Goal: Task Accomplishment & Management: Use online tool/utility

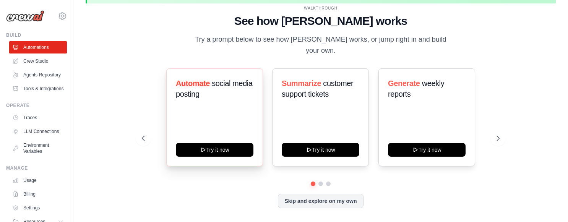
scroll to position [26, 0]
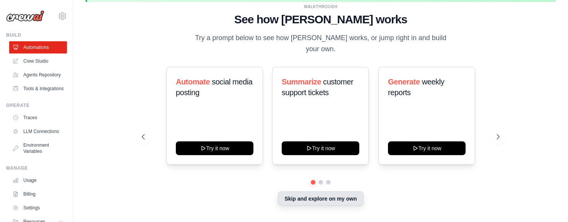
click at [303, 195] on button "Skip and explore on my own" at bounding box center [320, 199] width 85 height 15
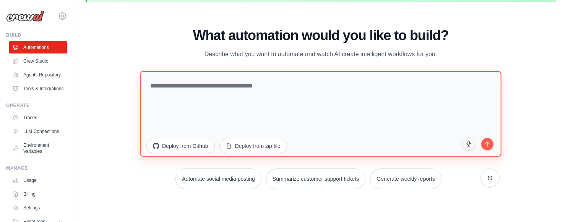
click at [244, 85] on textarea at bounding box center [320, 114] width 361 height 86
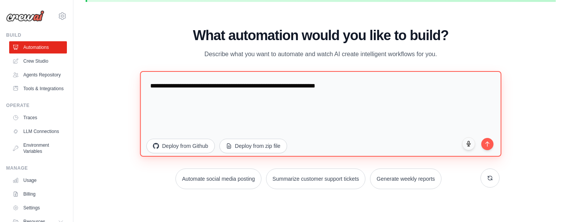
click at [321, 87] on textarea "**********" at bounding box center [320, 114] width 361 height 86
click at [356, 87] on textarea "**********" at bounding box center [320, 114] width 361 height 86
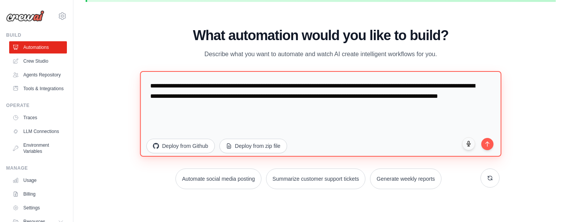
click at [351, 87] on textarea "**********" at bounding box center [320, 114] width 361 height 86
click at [322, 106] on textarea "**********" at bounding box center [320, 114] width 361 height 86
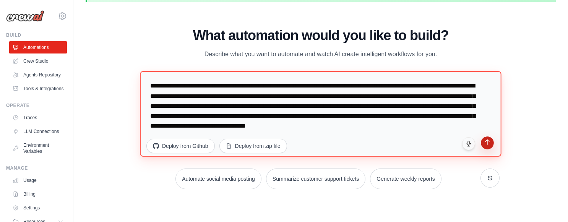
type textarea "**********"
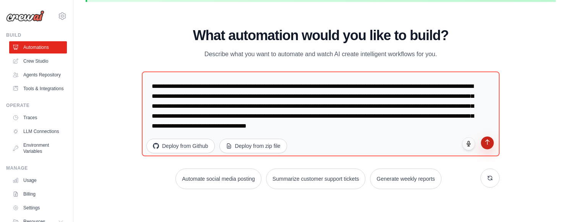
click at [487, 144] on icon "submit" at bounding box center [487, 142] width 6 height 6
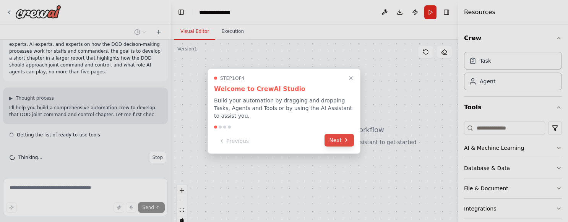
click at [338, 144] on button "Next" at bounding box center [339, 140] width 29 height 13
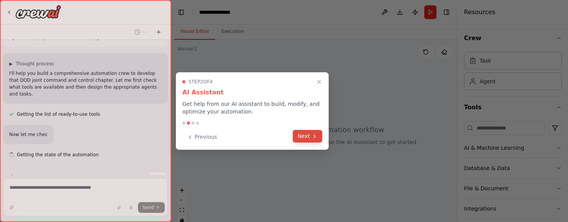
scroll to position [93, 0]
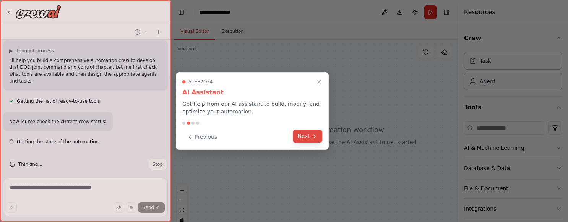
click at [316, 136] on icon at bounding box center [315, 136] width 6 height 6
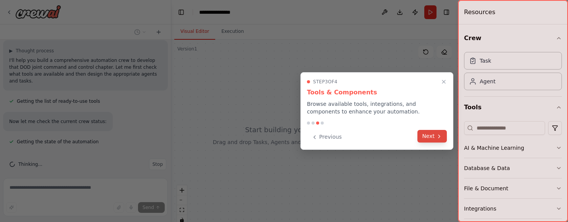
click at [434, 136] on button "Next" at bounding box center [432, 136] width 29 height 13
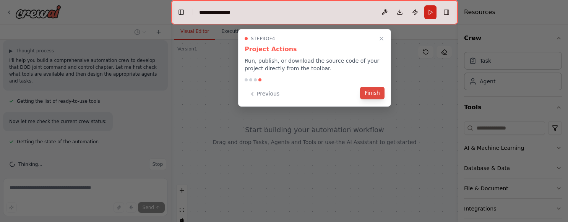
click at [371, 97] on button "Finish" at bounding box center [372, 93] width 24 height 13
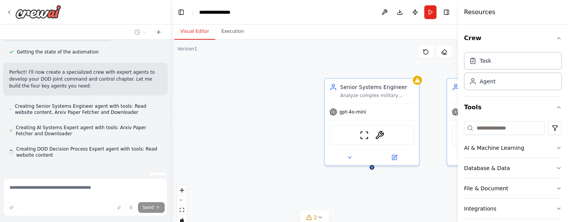
scroll to position [196, 0]
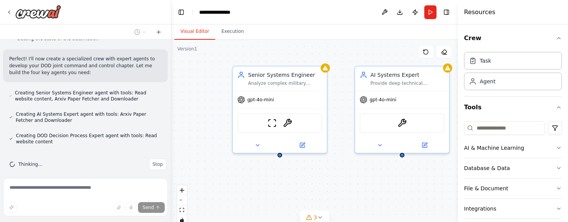
drag, startPoint x: 262, startPoint y: 129, endPoint x: 171, endPoint y: 117, distance: 92.2
click at [171, 117] on div "I want to build an agent that represents an experienced systems engineers with …" at bounding box center [284, 111] width 568 height 222
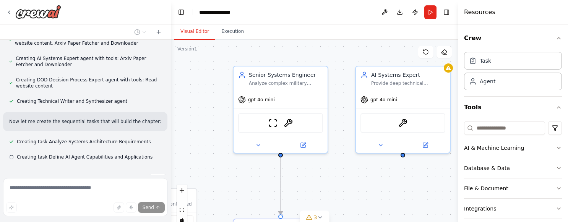
scroll to position [267, 0]
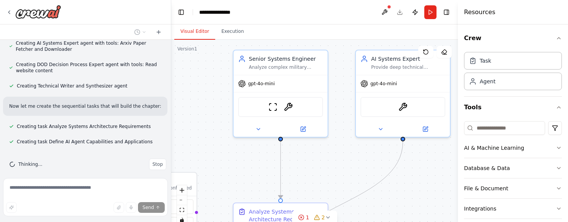
drag, startPoint x: 210, startPoint y: 122, endPoint x: 212, endPoint y: 69, distance: 52.8
click at [212, 69] on div ".deletable-edge-delete-btn { width: 20px; height: 20px; border: 0px solid #ffff…" at bounding box center [314, 135] width 287 height 191
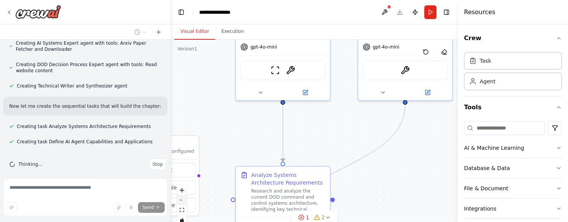
click at [183, 201] on button "zoom out" at bounding box center [182, 200] width 10 height 10
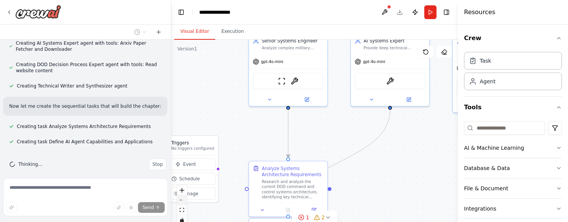
click at [183, 201] on button "zoom out" at bounding box center [182, 200] width 10 height 10
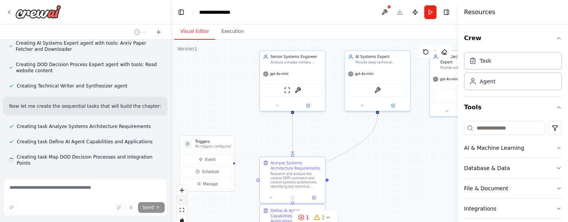
scroll to position [283, 0]
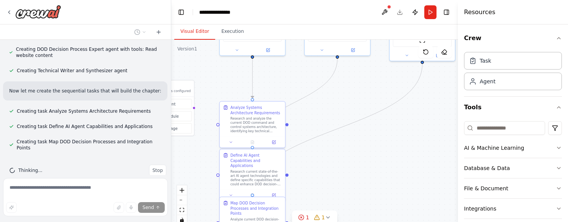
drag, startPoint x: 362, startPoint y: 161, endPoint x: 331, endPoint y: 91, distance: 75.7
click at [331, 91] on div ".deletable-edge-delete-btn { width: 20px; height: 20px; border: 0px solid #ffff…" at bounding box center [314, 135] width 287 height 191
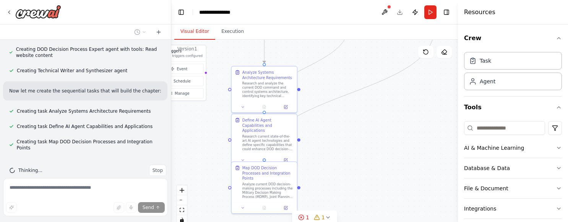
drag, startPoint x: 341, startPoint y: 134, endPoint x: 343, endPoint y: 112, distance: 21.9
click at [343, 112] on div ".deletable-edge-delete-btn { width: 20px; height: 20px; border: 0px solid #ffff…" at bounding box center [314, 135] width 287 height 191
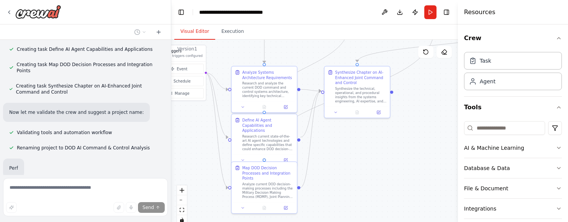
scroll to position [378, 0]
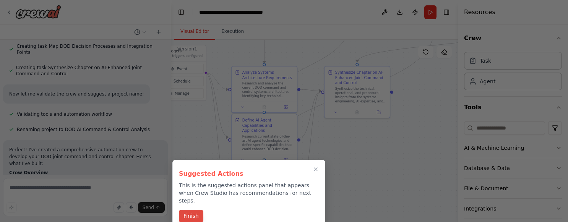
click at [186, 210] on button "Finish" at bounding box center [191, 216] width 24 height 13
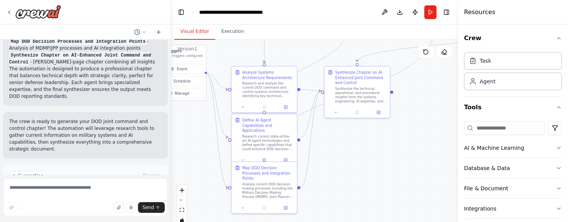
scroll to position [633, 0]
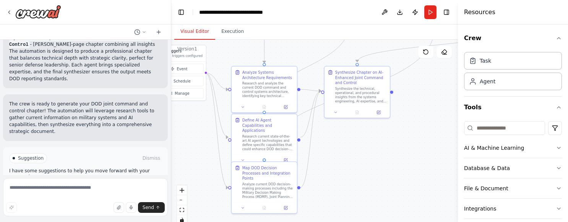
click at [79, 188] on span "Run Automation" at bounding box center [88, 191] width 37 height 6
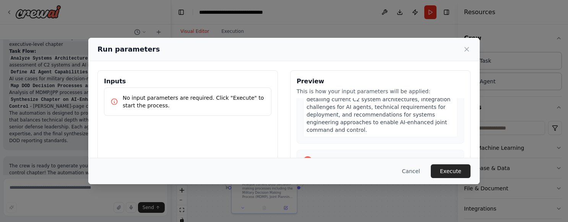
scroll to position [141, 0]
click at [450, 168] on button "Execute" at bounding box center [451, 171] width 40 height 14
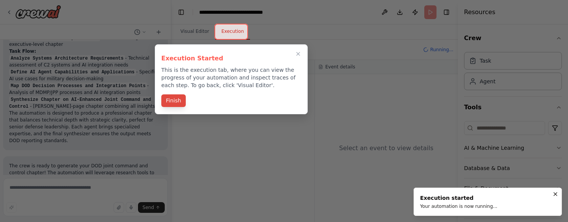
click at [172, 99] on button "Finish" at bounding box center [173, 100] width 24 height 13
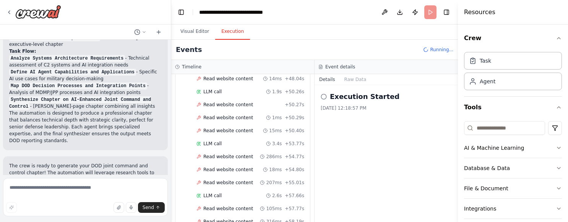
scroll to position [1323, 0]
click at [227, 154] on span "Read website content" at bounding box center [228, 157] width 50 height 6
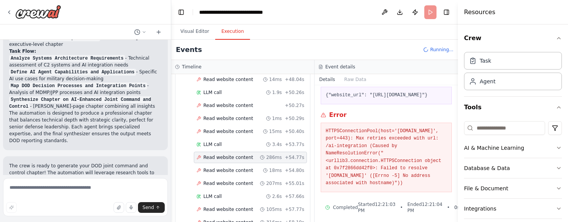
scroll to position [55, 0]
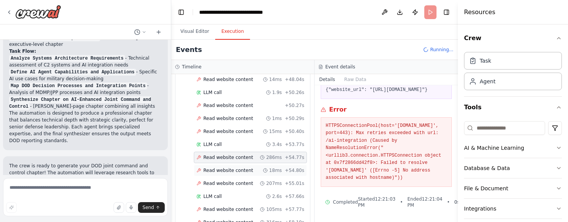
click at [242, 167] on span "Read website content" at bounding box center [228, 170] width 50 height 6
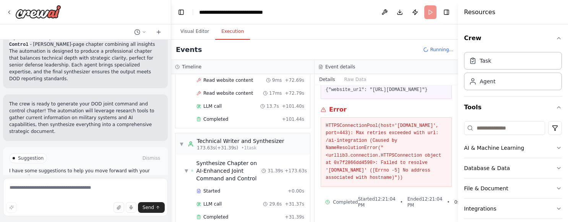
scroll to position [1782, 0]
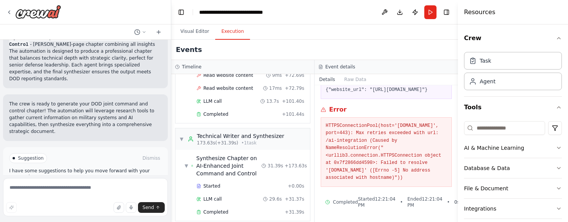
click at [84, 188] on span "Improve automation" at bounding box center [88, 191] width 47 height 6
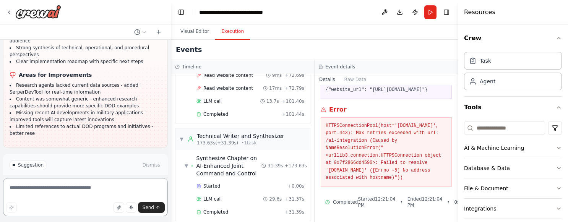
scroll to position [982, 0]
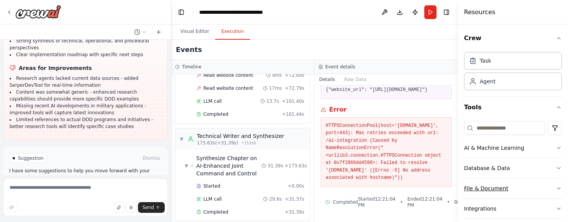
click at [561, 189] on icon "button" at bounding box center [559, 188] width 6 height 6
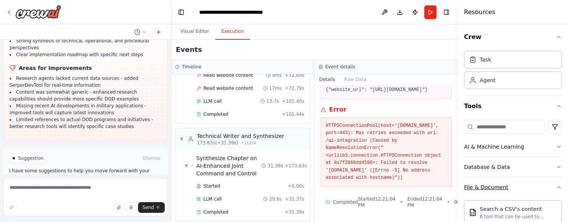
scroll to position [0, 0]
click at [92, 185] on button "Run Automation" at bounding box center [85, 191] width 153 height 12
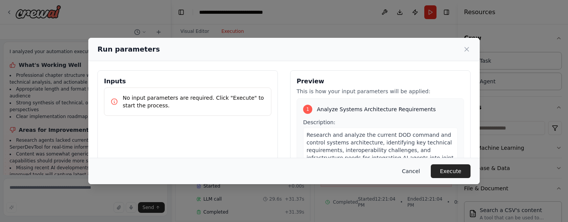
click at [405, 172] on button "Cancel" at bounding box center [411, 171] width 30 height 14
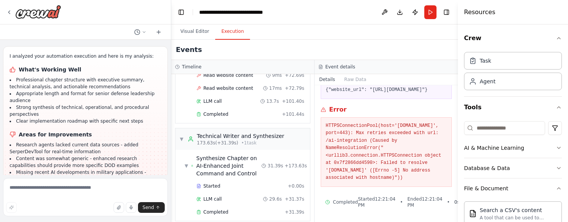
scroll to position [918, 0]
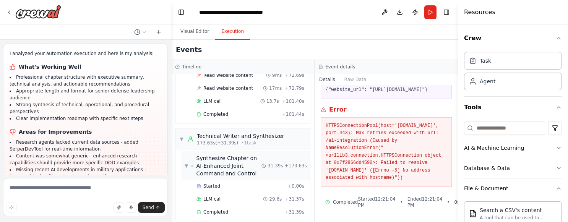
click at [249, 158] on span "Synthesize Chapter on AI-Enhanced Joint Command and Control" at bounding box center [229, 165] width 65 height 23
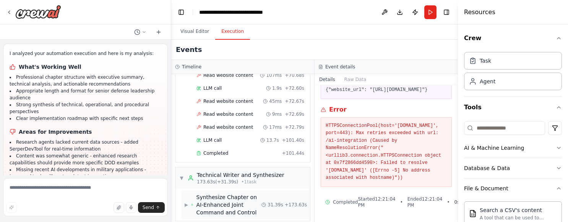
click at [208, 197] on span "Synthesize Chapter on AI-Enhanced Joint Command and Control" at bounding box center [229, 204] width 65 height 23
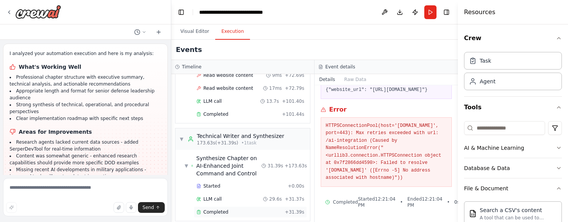
click at [216, 209] on span "Completed" at bounding box center [215, 212] width 25 height 6
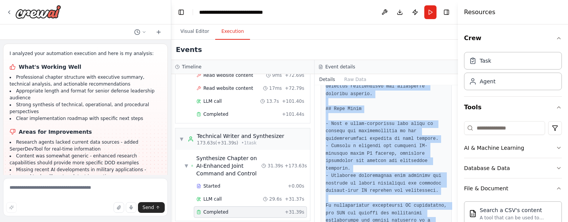
scroll to position [1656, 0]
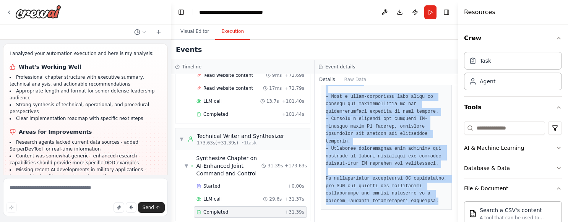
drag, startPoint x: 327, startPoint y: 123, endPoint x: 371, endPoint y: 222, distance: 108.0
click at [371, 222] on html "I want to build an agent that represents an experienced systems engineers with …" at bounding box center [284, 111] width 568 height 222
copy pre "# AI-Enhanced Joint Command and Control: A Strategic Approach for the Departmen…"
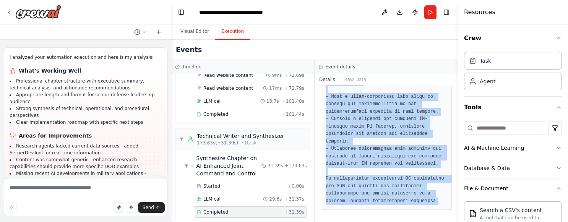
click at [119, 210] on icon "button" at bounding box center [119, 207] width 5 height 5
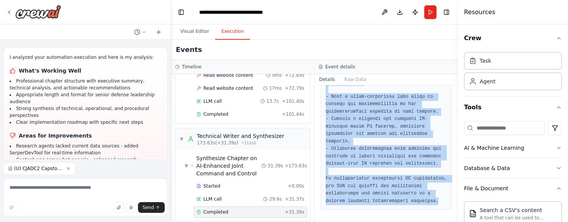
click at [69, 170] on icon "button" at bounding box center [68, 168] width 5 height 5
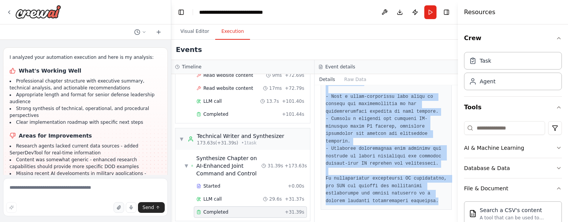
click at [118, 207] on icon "button" at bounding box center [118, 208] width 3 height 4
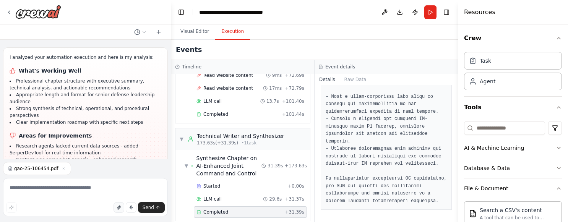
click at [104, 206] on div "Send" at bounding box center [85, 207] width 159 height 11
click at [116, 207] on button "button" at bounding box center [119, 207] width 11 height 11
click at [105, 205] on icon "button" at bounding box center [103, 207] width 5 height 5
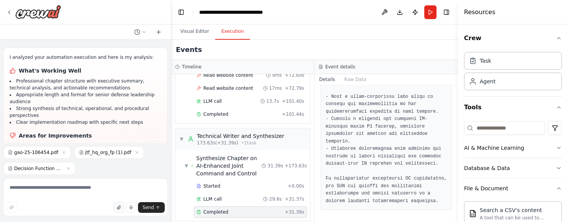
click at [118, 208] on icon "button" at bounding box center [119, 207] width 5 height 5
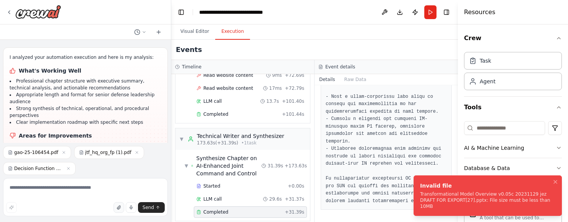
click at [120, 205] on icon "button" at bounding box center [119, 207] width 5 height 5
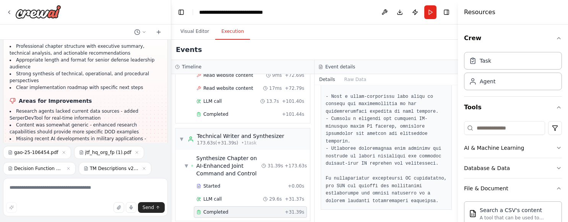
scroll to position [952, 0]
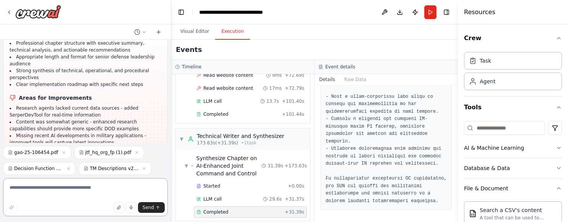
click at [102, 194] on textarea at bounding box center [85, 197] width 165 height 38
click at [124, 188] on textarea "**********" at bounding box center [85, 197] width 165 height 38
click at [39, 193] on textarea "**********" at bounding box center [85, 197] width 165 height 38
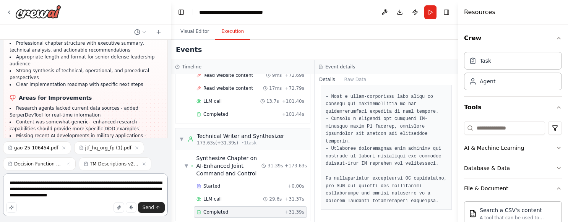
click at [48, 184] on textarea "**********" at bounding box center [85, 195] width 165 height 43
type textarea "**********"
click at [149, 208] on span "Send" at bounding box center [148, 208] width 11 height 6
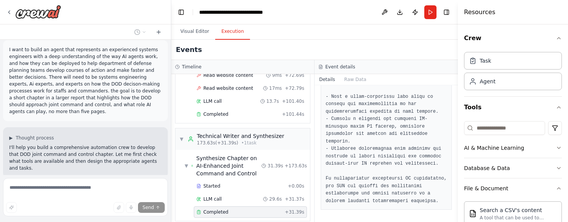
scroll to position [6, 0]
click at [110, 78] on p "I want to build an agent that represents an experienced systems engineers with …" at bounding box center [85, 80] width 153 height 69
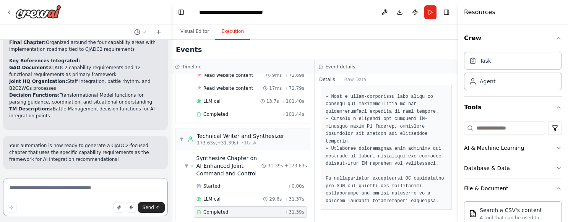
scroll to position [1566, 0]
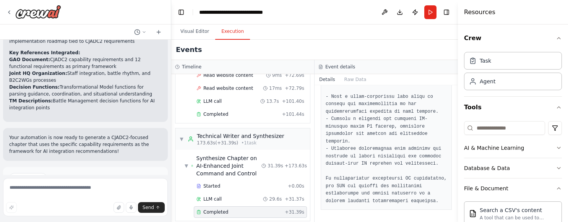
click at [90, 208] on span "Run Automation" at bounding box center [88, 211] width 37 height 6
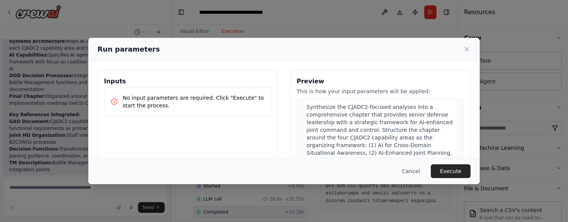
scroll to position [873, 0]
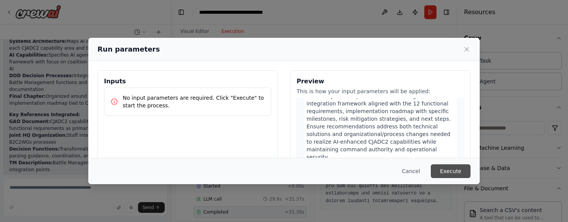
click at [446, 174] on button "Execute" at bounding box center [451, 171] width 40 height 14
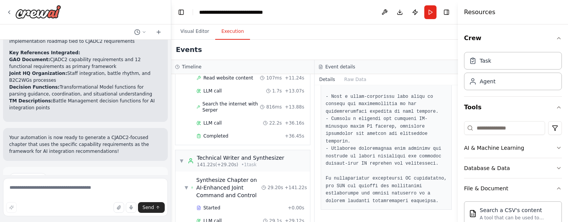
scroll to position [779, 0]
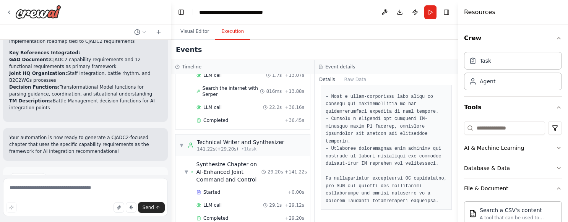
click at [85, 208] on span "Improve automation" at bounding box center [88, 211] width 47 height 6
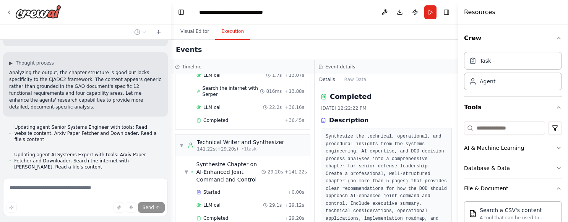
scroll to position [1696, 0]
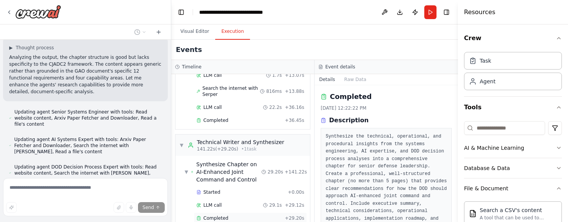
click at [229, 215] on div "Completed" at bounding box center [239, 218] width 85 height 6
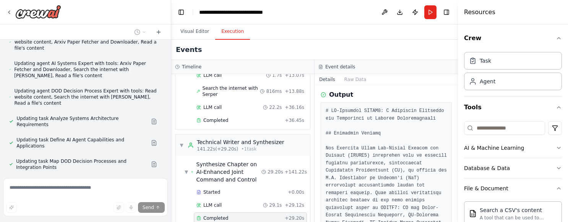
scroll to position [1800, 0]
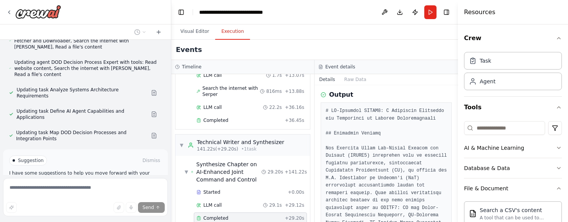
click at [37, 170] on p "I have some suggestions to help you move forward with your automation." at bounding box center [85, 176] width 153 height 12
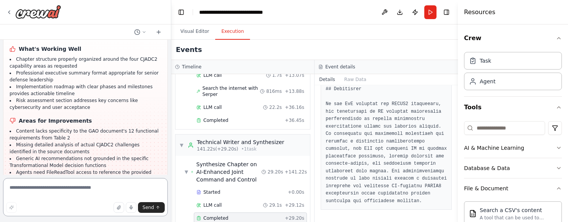
scroll to position [1945, 0]
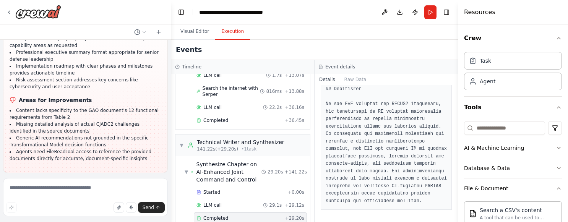
click at [91, 200] on p "I have some suggestions to help you move forward with your automation." at bounding box center [85, 206] width 153 height 12
click at [43, 185] on div "Suggestion" at bounding box center [28, 190] width 38 height 10
click at [96, 185] on div "Suggestion Dismiss I have some suggestions to help you move forward with your a…" at bounding box center [85, 207] width 153 height 44
click at [92, 200] on p "I have some suggestions to help you move forward with your automation." at bounding box center [85, 206] width 153 height 12
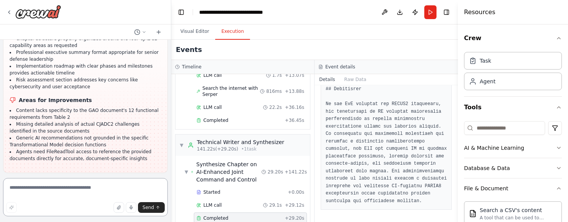
click at [85, 190] on textarea at bounding box center [85, 197] width 165 height 38
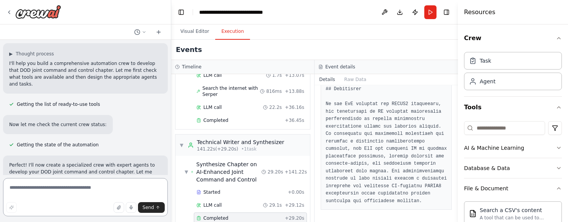
scroll to position [0, 0]
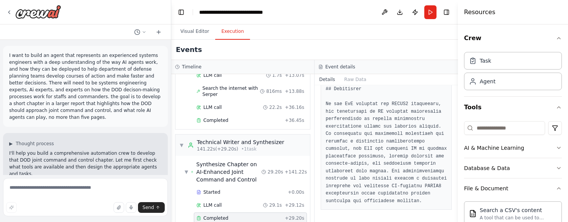
drag, startPoint x: 71, startPoint y: 97, endPoint x: 71, endPoint y: 114, distance: 16.8
click at [71, 114] on p "I want to build an agent that represents an experienced systems engineers with …" at bounding box center [85, 86] width 153 height 69
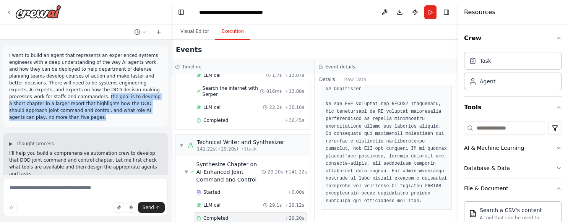
drag, startPoint x: 70, startPoint y: 98, endPoint x: 71, endPoint y: 117, distance: 18.4
click at [71, 117] on p "I want to build an agent that represents an experienced systems engineers with …" at bounding box center [85, 86] width 153 height 69
copy p "the goal is to develop a short chapter in a larger report that highlights how t…"
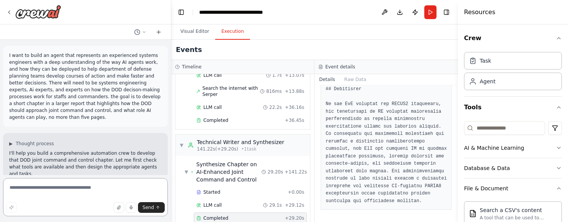
click at [56, 195] on textarea at bounding box center [85, 197] width 165 height 38
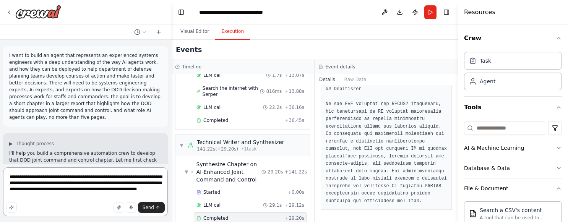
drag, startPoint x: 10, startPoint y: 198, endPoint x: 67, endPoint y: 200, distance: 57.4
click at [67, 200] on textarea "**********" at bounding box center [85, 191] width 165 height 49
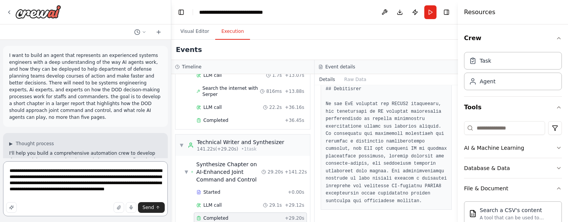
paste textarea "**********"
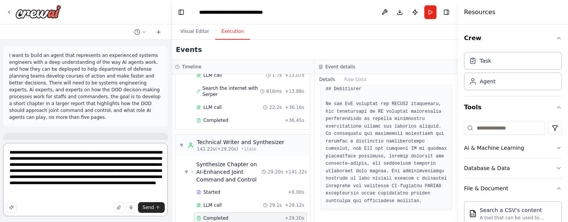
drag, startPoint x: 24, startPoint y: 181, endPoint x: 39, endPoint y: 181, distance: 15.3
click at [24, 181] on textarea "**********" at bounding box center [85, 179] width 165 height 73
drag, startPoint x: 144, startPoint y: 184, endPoint x: 153, endPoint y: 185, distance: 9.2
click at [153, 185] on textarea "**********" at bounding box center [85, 179] width 165 height 73
click at [119, 207] on icon "button" at bounding box center [118, 208] width 3 height 4
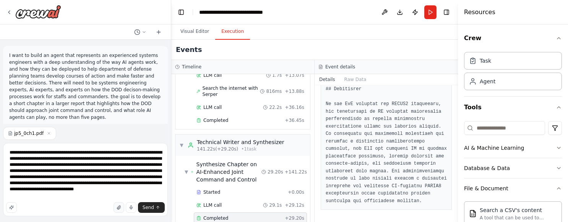
click at [120, 208] on icon "button" at bounding box center [119, 207] width 5 height 5
click at [49, 177] on textarea "**********" at bounding box center [85, 179] width 165 height 73
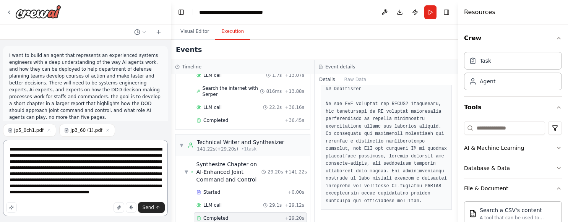
click at [113, 182] on textarea "**********" at bounding box center [85, 178] width 165 height 76
click at [113, 180] on textarea "**********" at bounding box center [85, 178] width 165 height 76
type textarea "**********"
click at [87, 180] on textarea "**********" at bounding box center [85, 178] width 165 height 76
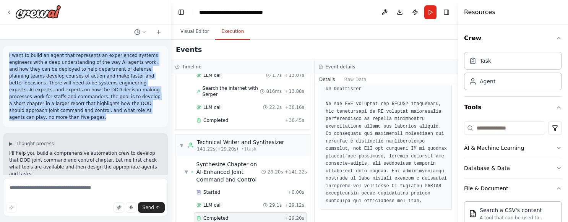
drag, startPoint x: 9, startPoint y: 55, endPoint x: 49, endPoint y: 117, distance: 72.8
click at [48, 117] on p "I want to build an agent that represents an experienced systems engineers with …" at bounding box center [85, 86] width 153 height 69
copy p "I want to build an agent that represents an experienced systems engineers with …"
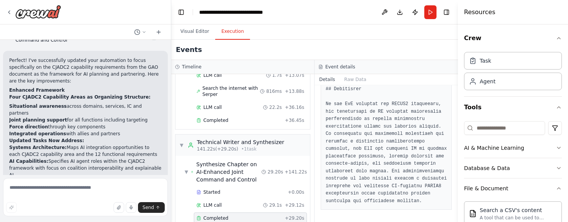
scroll to position [1378, 0]
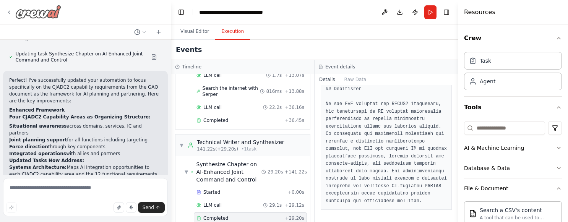
click at [11, 11] on icon at bounding box center [9, 12] width 6 height 6
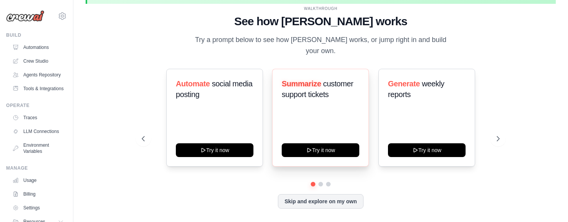
scroll to position [26, 0]
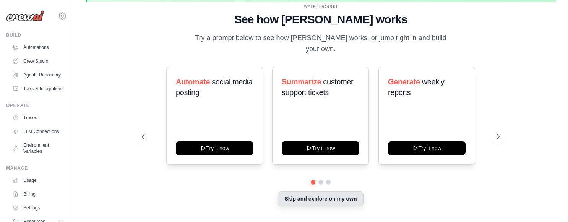
click at [323, 196] on button "Skip and explore on my own" at bounding box center [320, 199] width 85 height 15
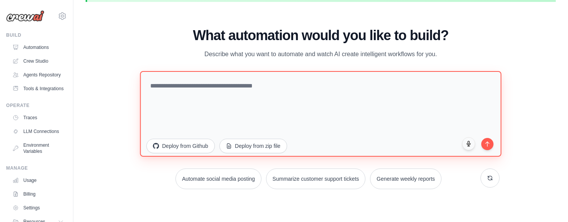
click at [286, 95] on textarea at bounding box center [320, 114] width 361 height 86
paste textarea "**********"
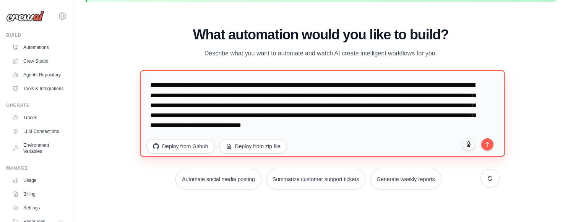
scroll to position [4, 0]
drag, startPoint x: 294, startPoint y: 92, endPoint x: 354, endPoint y: 94, distance: 60.1
click at [354, 94] on textarea "**********" at bounding box center [322, 113] width 365 height 86
drag, startPoint x: 162, startPoint y: 109, endPoint x: 220, endPoint y: 113, distance: 58.2
click at [219, 113] on textarea "**********" at bounding box center [322, 113] width 365 height 86
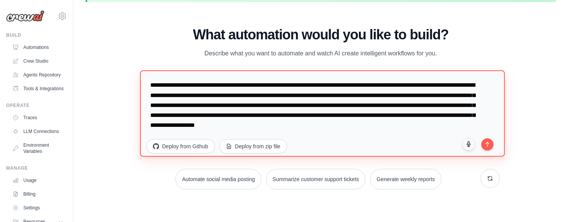
scroll to position [0, 0]
click at [279, 115] on textarea "**********" at bounding box center [322, 113] width 365 height 86
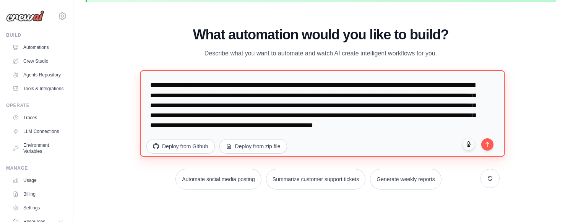
click at [357, 116] on textarea "**********" at bounding box center [322, 113] width 365 height 86
click at [436, 115] on textarea "**********" at bounding box center [322, 113] width 365 height 86
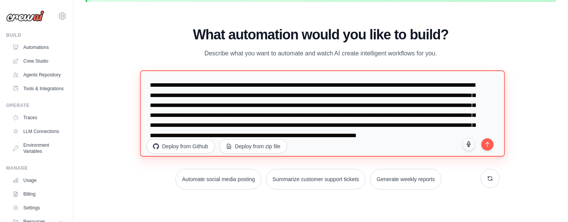
click at [447, 129] on textarea "**********" at bounding box center [322, 113] width 365 height 86
click at [252, 132] on textarea "**********" at bounding box center [322, 113] width 365 height 86
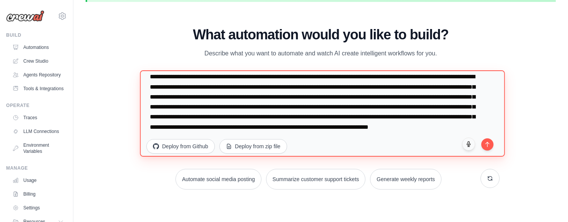
scroll to position [20, 0]
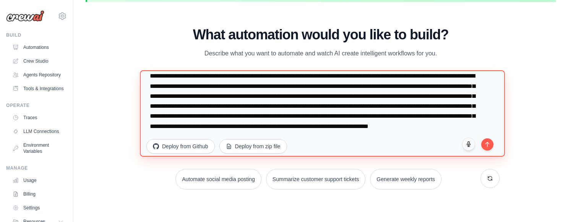
drag, startPoint x: 161, startPoint y: 126, endPoint x: 174, endPoint y: 127, distance: 12.3
click at [174, 127] on textarea "**********" at bounding box center [322, 113] width 365 height 86
click at [313, 125] on textarea "**********" at bounding box center [322, 113] width 365 height 86
click at [405, 127] on textarea "**********" at bounding box center [322, 113] width 365 height 86
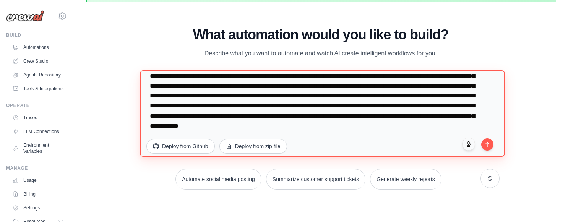
click at [219, 136] on textarea "**********" at bounding box center [322, 113] width 365 height 86
click at [320, 148] on textarea "**********" at bounding box center [322, 113] width 365 height 86
click at [427, 88] on textarea "**********" at bounding box center [322, 113] width 365 height 86
click at [200, 114] on textarea "**********" at bounding box center [322, 113] width 365 height 86
type textarea "**********"
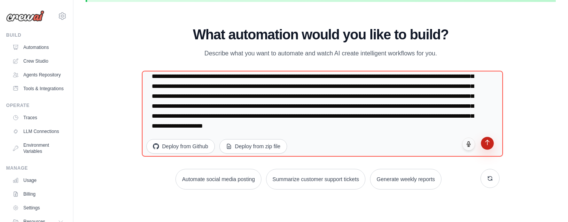
click at [485, 146] on button "submit" at bounding box center [487, 143] width 13 height 13
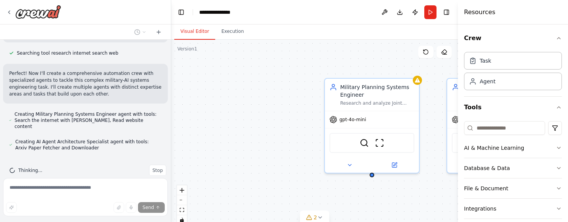
scroll to position [263, 0]
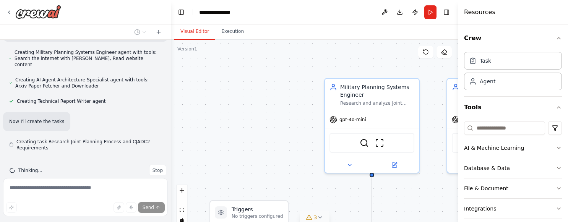
click at [320, 218] on icon at bounding box center [320, 217] width 6 height 6
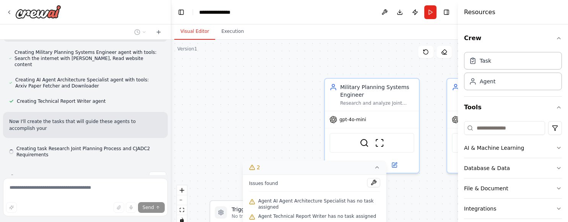
scroll to position [316, 0]
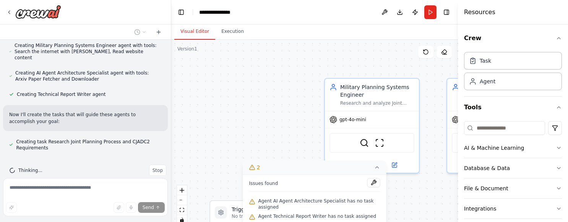
click at [142, 90] on div "Creating Technical Report Writer agent" at bounding box center [85, 94] width 165 height 9
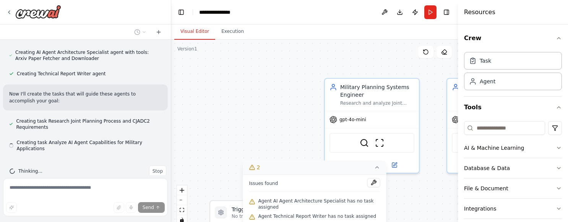
scroll to position [338, 0]
click at [377, 167] on icon at bounding box center [377, 167] width 6 height 6
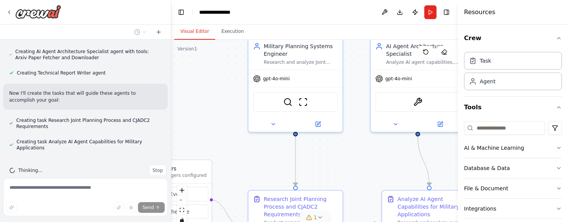
drag, startPoint x: 252, startPoint y: 131, endPoint x: 175, endPoint y: 90, distance: 86.7
click at [175, 90] on div ".deletable-edge-delete-btn { width: 20px; height: 20px; border: 0px solid #ffff…" at bounding box center [314, 135] width 287 height 191
click at [180, 199] on button "zoom out" at bounding box center [182, 200] width 10 height 10
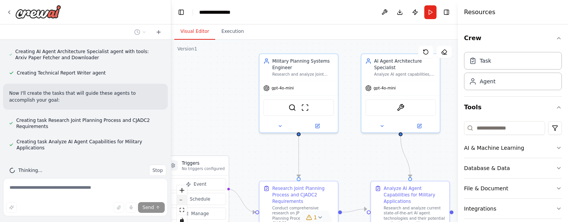
click at [180, 199] on button "zoom out" at bounding box center [182, 200] width 10 height 10
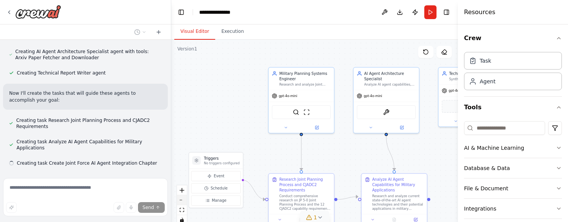
scroll to position [353, 0]
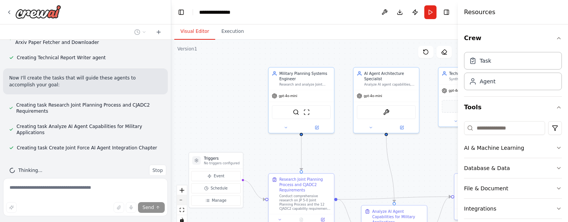
click at [180, 199] on button "zoom out" at bounding box center [182, 200] width 10 height 10
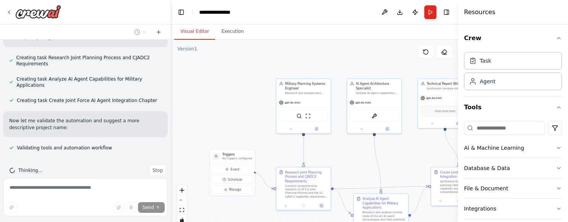
scroll to position [416, 0]
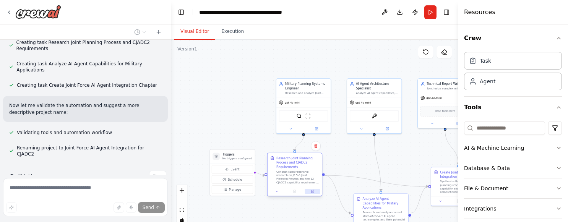
drag, startPoint x: 320, startPoint y: 201, endPoint x: 310, endPoint y: 189, distance: 14.9
click at [310, 189] on div at bounding box center [295, 191] width 54 height 9
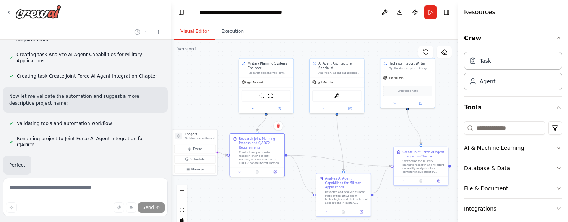
scroll to position [434, 0]
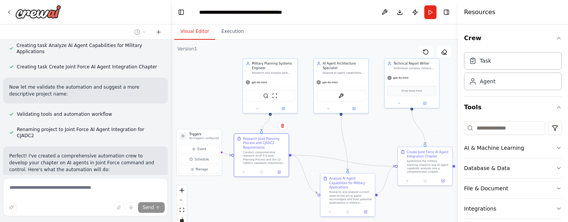
drag, startPoint x: 253, startPoint y: 103, endPoint x: 220, endPoint y: 83, distance: 38.9
click at [220, 83] on div ".deletable-edge-delete-btn { width: 20px; height: 20px; border: 0px solid #ffff…" at bounding box center [314, 135] width 287 height 191
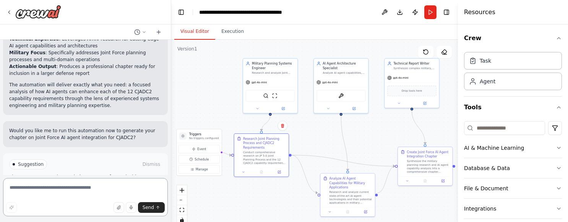
scroll to position [686, 0]
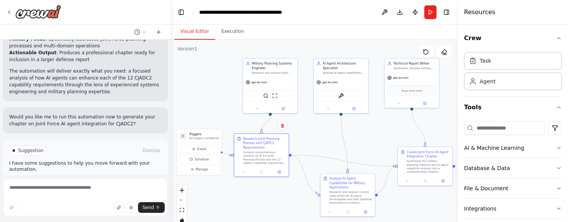
click at [132, 177] on button "Run Automation" at bounding box center [85, 183] width 153 height 12
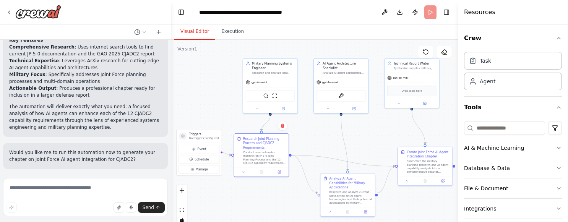
scroll to position [624, 0]
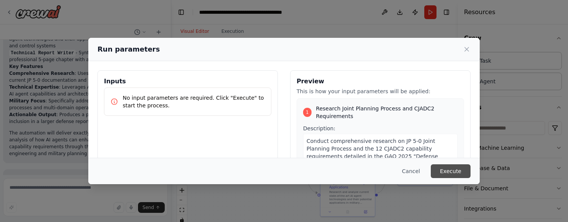
click at [464, 171] on button "Execute" at bounding box center [451, 171] width 40 height 14
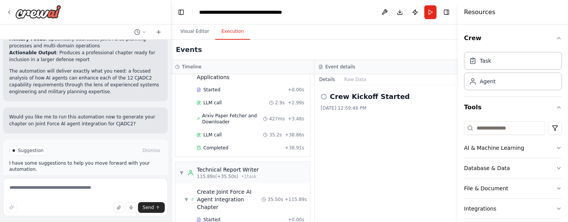
scroll to position [520, 0]
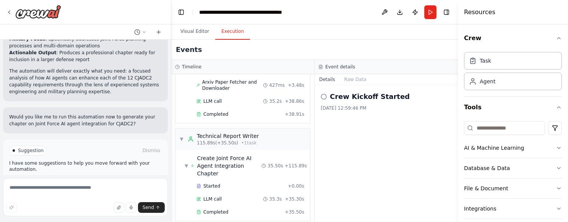
click at [92, 180] on span "Improve automation" at bounding box center [88, 183] width 47 height 6
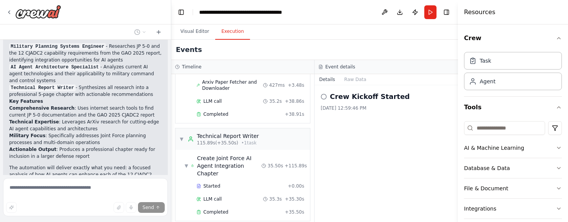
scroll to position [654, 0]
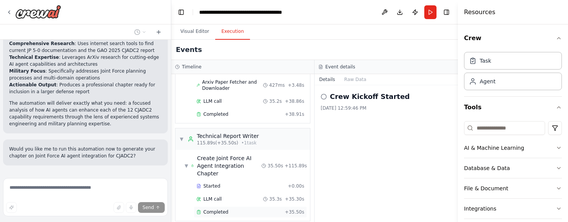
click at [213, 209] on span "Completed" at bounding box center [215, 212] width 25 height 6
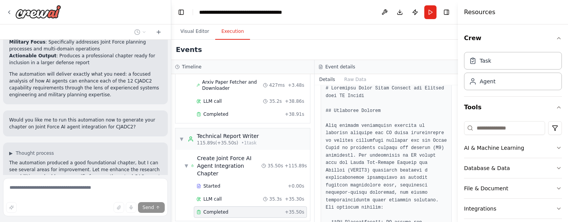
scroll to position [224, 0]
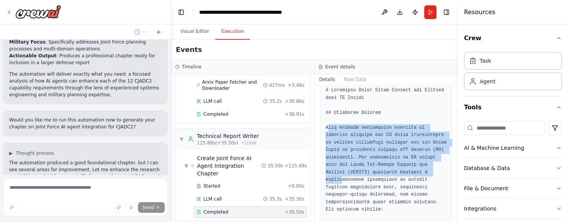
drag, startPoint x: 327, startPoint y: 136, endPoint x: 341, endPoint y: 187, distance: 53.5
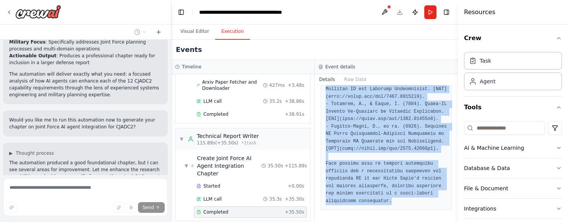
scroll to position [1910, 0]
drag, startPoint x: 327, startPoint y: 121, endPoint x: 348, endPoint y: 222, distance: 103.0
click at [347, 222] on html "I want to build an agent that represents an experienced systems engineers with …" at bounding box center [284, 111] width 568 height 222
copy pre "## Executive Summary This chapter synthesizes research on military planning and…"
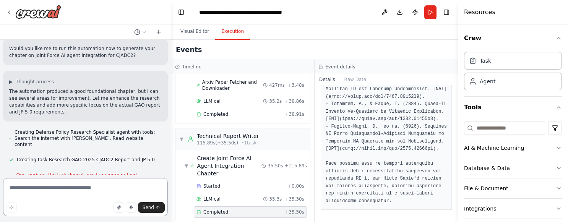
scroll to position [757, 0]
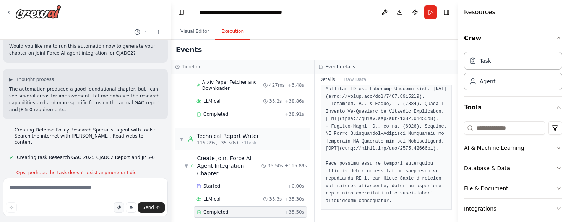
click at [121, 206] on icon "button" at bounding box center [119, 207] width 5 height 5
click at [104, 206] on icon "button" at bounding box center [103, 207] width 5 height 5
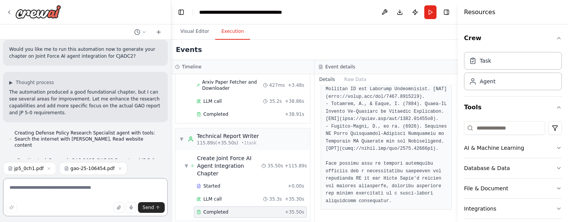
click at [108, 190] on textarea at bounding box center [85, 197] width 165 height 38
type textarea "**********"
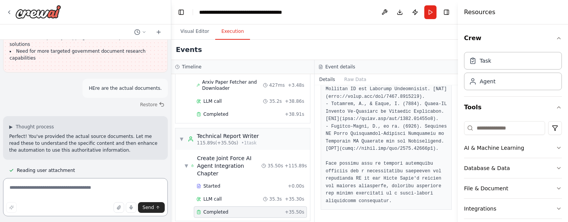
scroll to position [1245, 0]
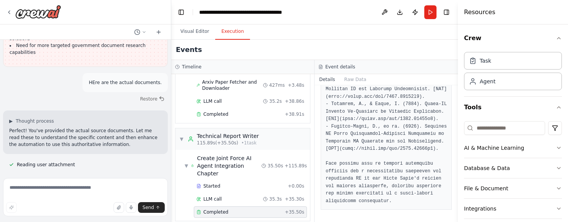
click at [232, 209] on div "Completed" at bounding box center [239, 212] width 85 height 6
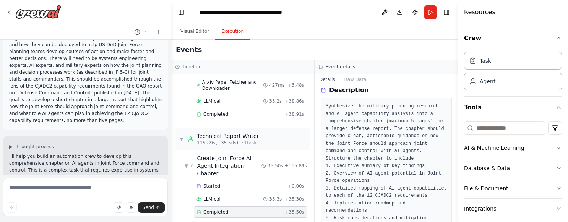
scroll to position [0, 0]
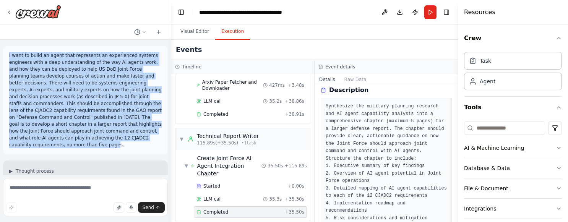
drag, startPoint x: 10, startPoint y: 56, endPoint x: 160, endPoint y: 137, distance: 171.2
click at [160, 137] on p "I want to build an agent that represents an experienced systems engineers with …" at bounding box center [85, 100] width 153 height 96
copy p "I want to build an agent that represents an experienced systems engineers with …"
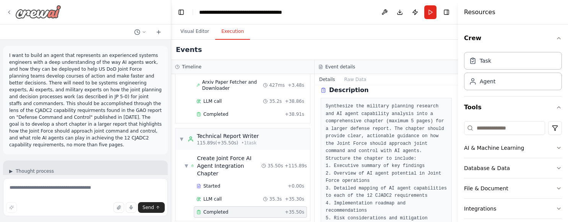
click at [10, 13] on icon at bounding box center [9, 12] width 6 height 6
click at [10, 11] on icon at bounding box center [9, 12] width 6 height 6
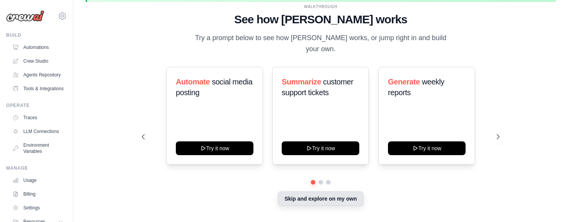
click at [322, 197] on button "Skip and explore on my own" at bounding box center [320, 199] width 85 height 15
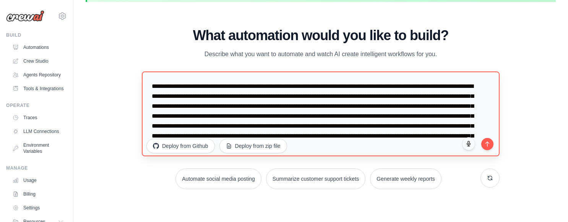
scroll to position [30, 0]
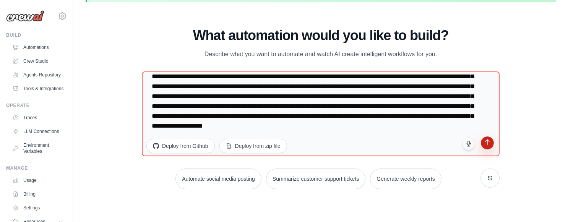
click at [489, 145] on icon "submit" at bounding box center [487, 142] width 6 height 6
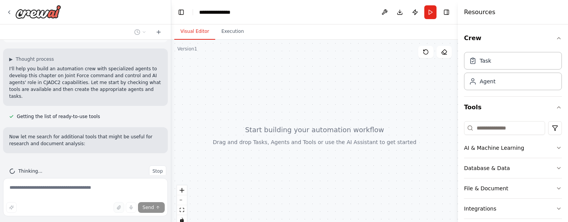
scroll to position [127, 0]
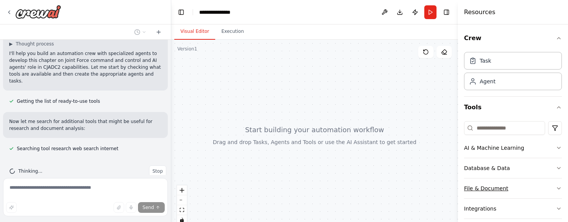
click at [542, 187] on button "File & Document" at bounding box center [513, 189] width 98 height 20
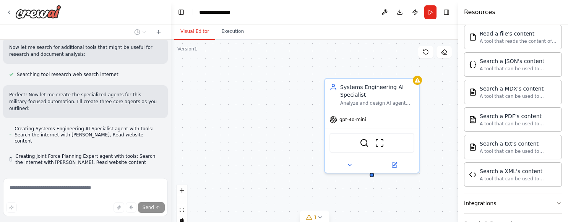
scroll to position [202, 0]
click at [156, 181] on span "Stop" at bounding box center [158, 184] width 10 height 6
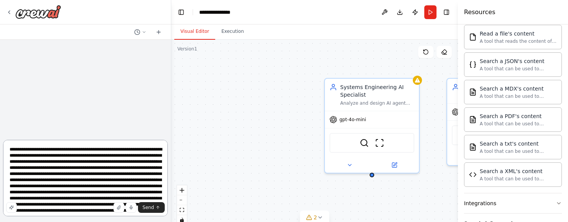
scroll to position [0, 0]
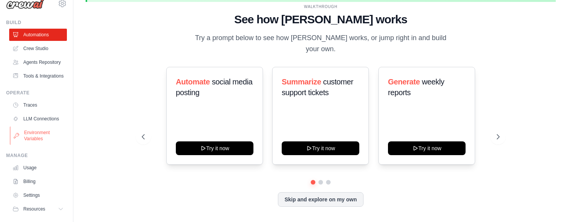
scroll to position [32, 0]
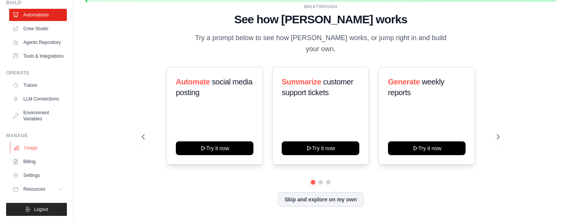
click at [32, 149] on link "Usage" at bounding box center [39, 148] width 58 height 12
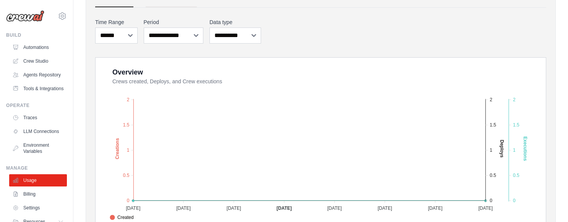
scroll to position [117, 0]
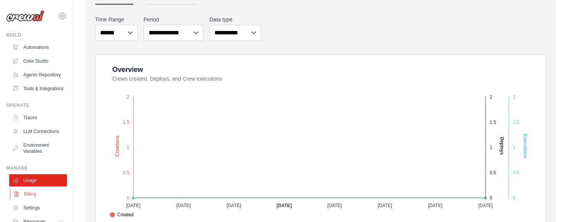
click at [36, 196] on link "Billing" at bounding box center [39, 194] width 58 height 12
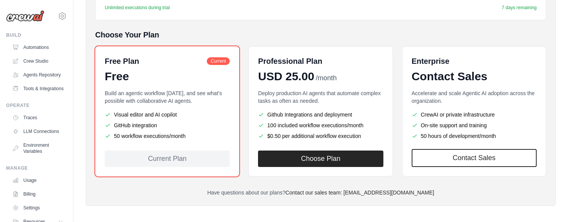
scroll to position [179, 0]
